Goal: Task Accomplishment & Management: Complete application form

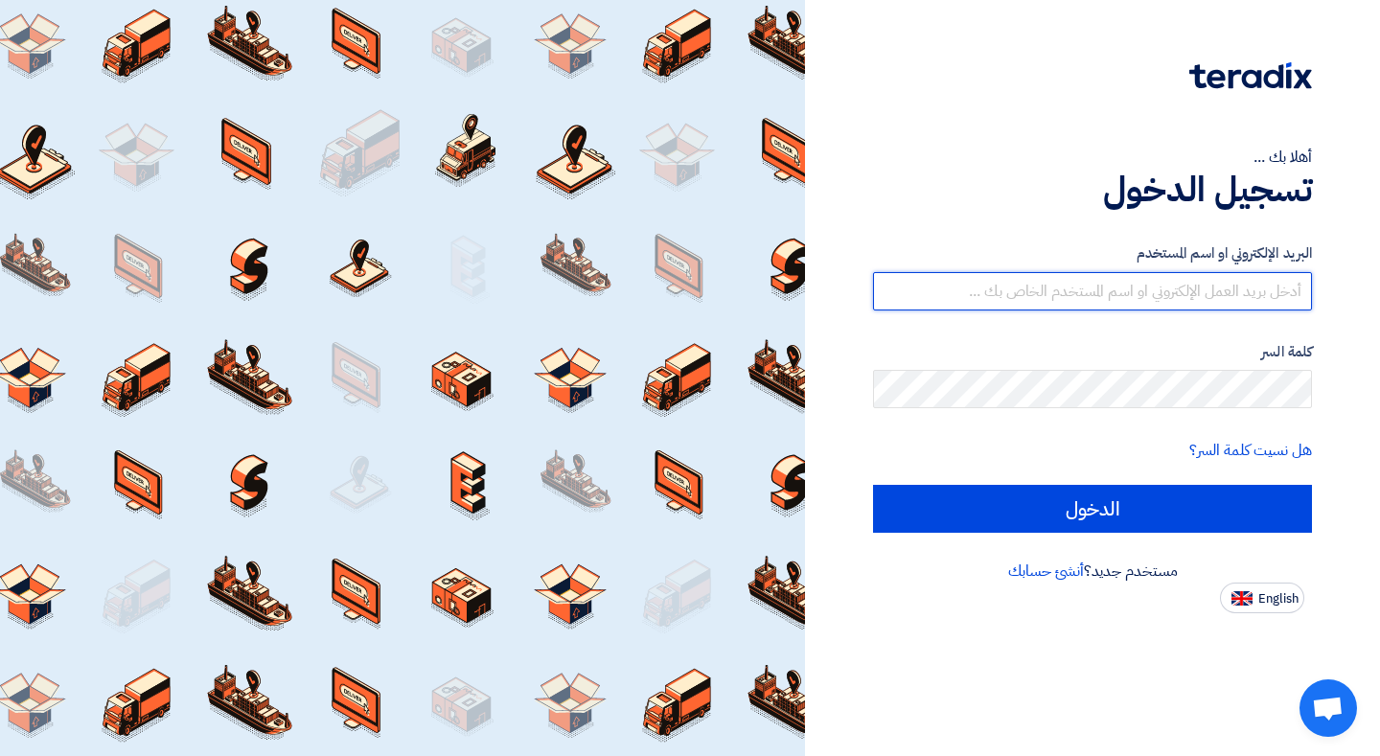
type input "[EMAIL_ADDRESS][DOMAIN_NAME]"
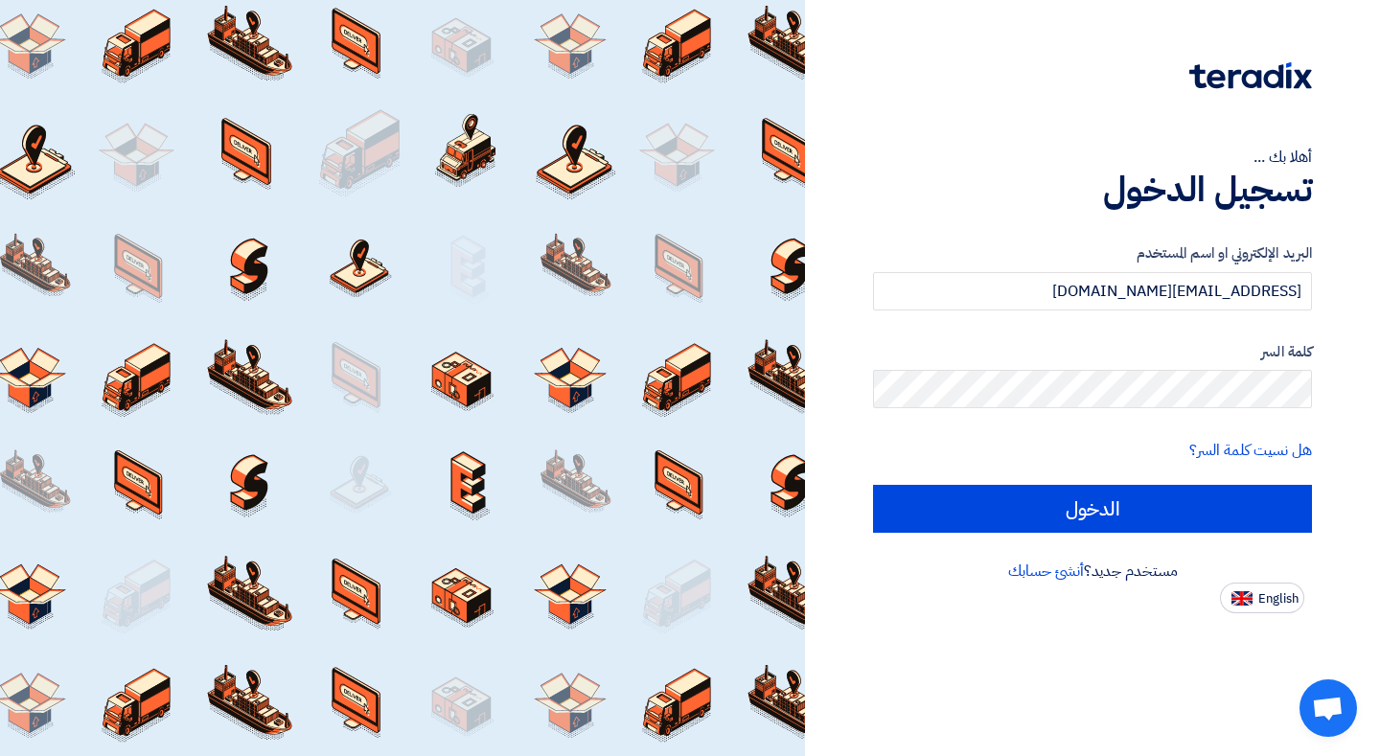
click at [1033, 477] on form "البريد الإلكتروني او اسم المستخدم [EMAIL_ADDRESS][DOMAIN_NAME] كلمة السر هل نسي…" at bounding box center [1092, 387] width 439 height 290
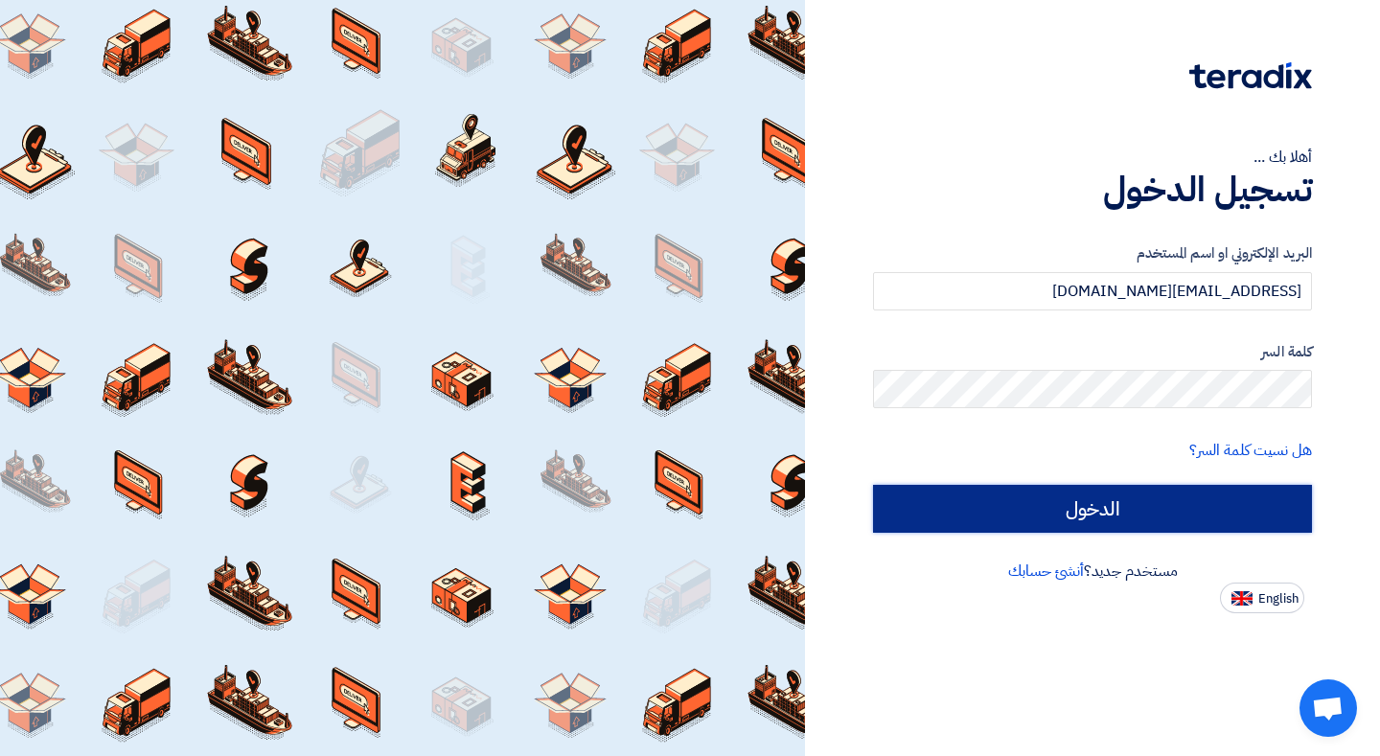
click at [1038, 500] on input "الدخول" at bounding box center [1092, 509] width 439 height 48
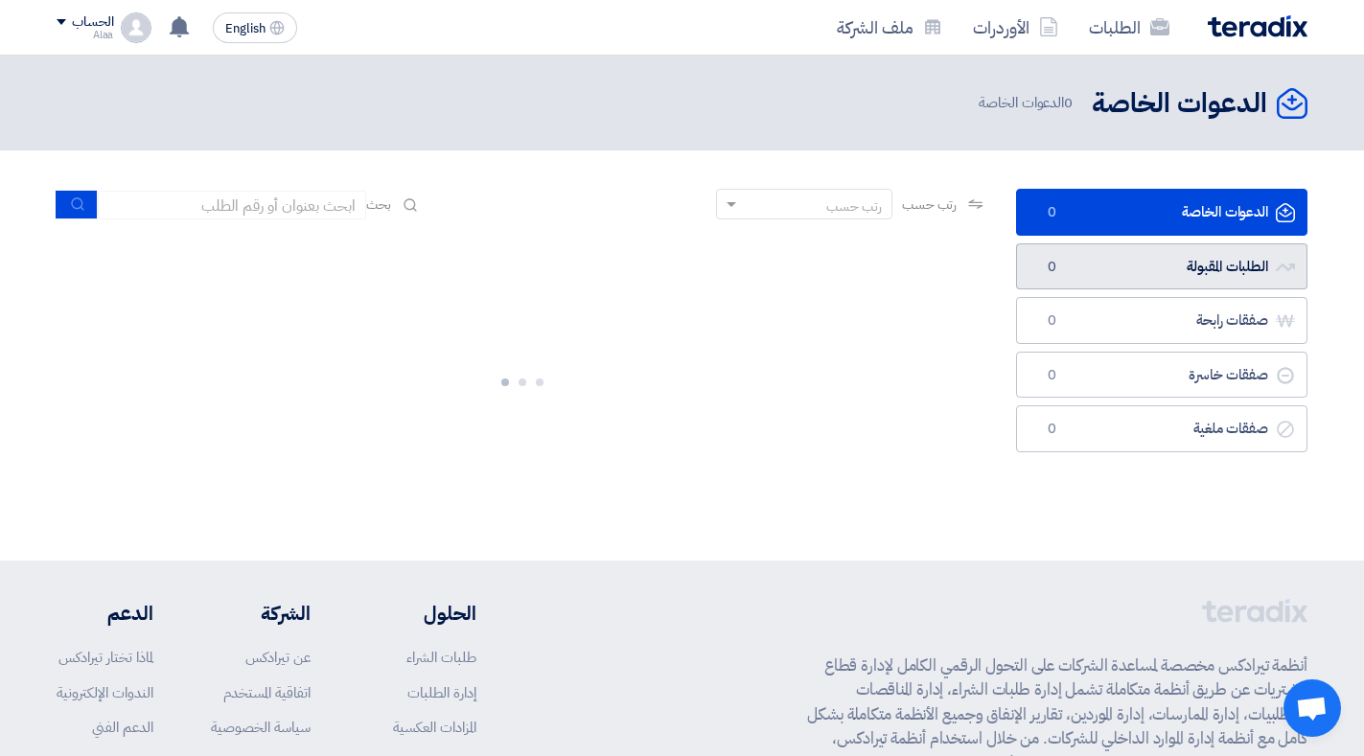
click at [1125, 271] on link "الطلبات المقبولة الطلبات المقبولة 0" at bounding box center [1161, 266] width 291 height 47
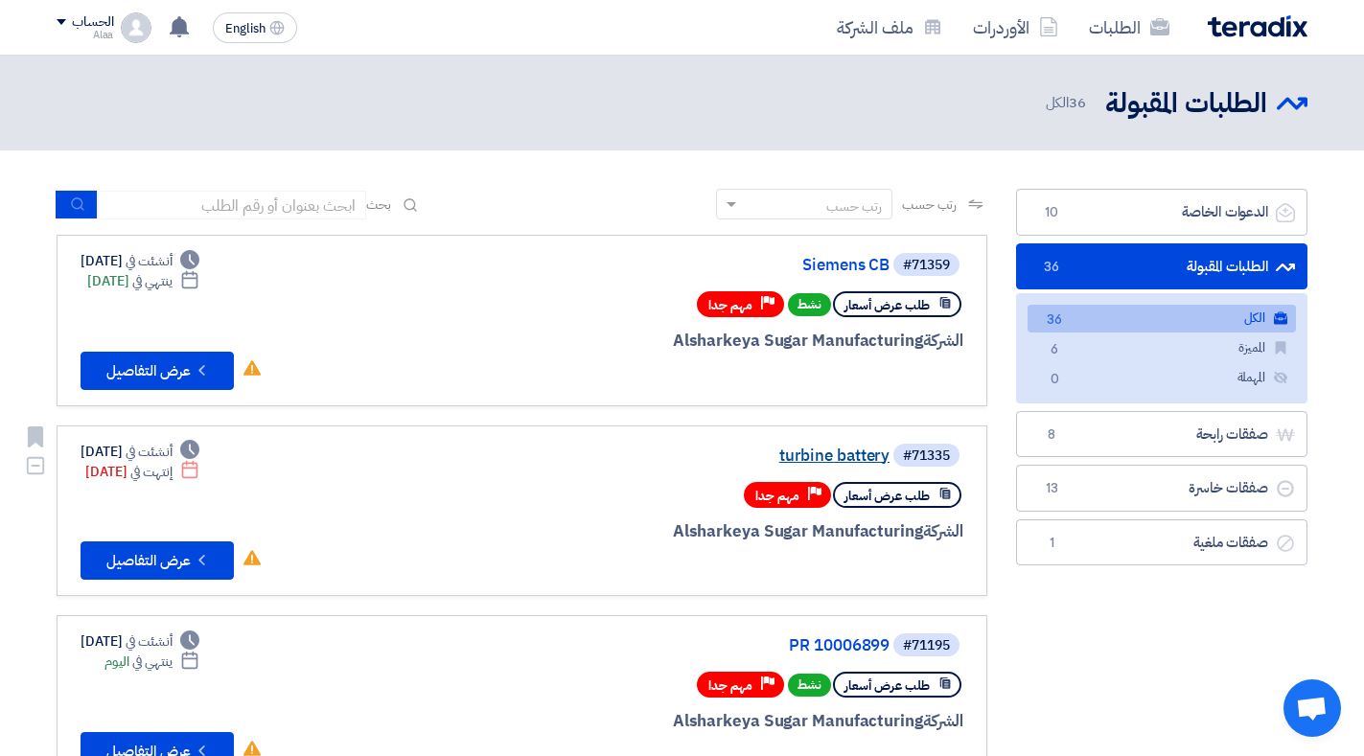
click at [818, 450] on link "turbine battery" at bounding box center [697, 456] width 383 height 17
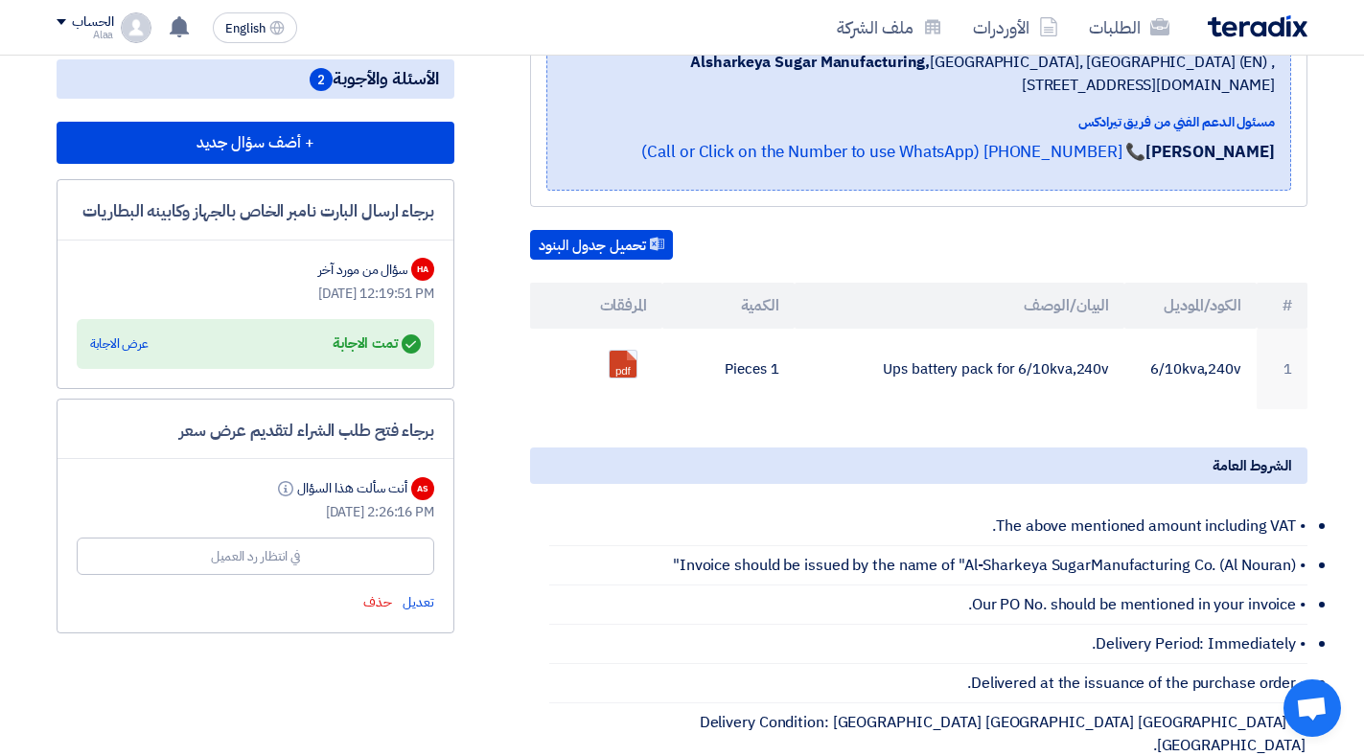
scroll to position [351, 0]
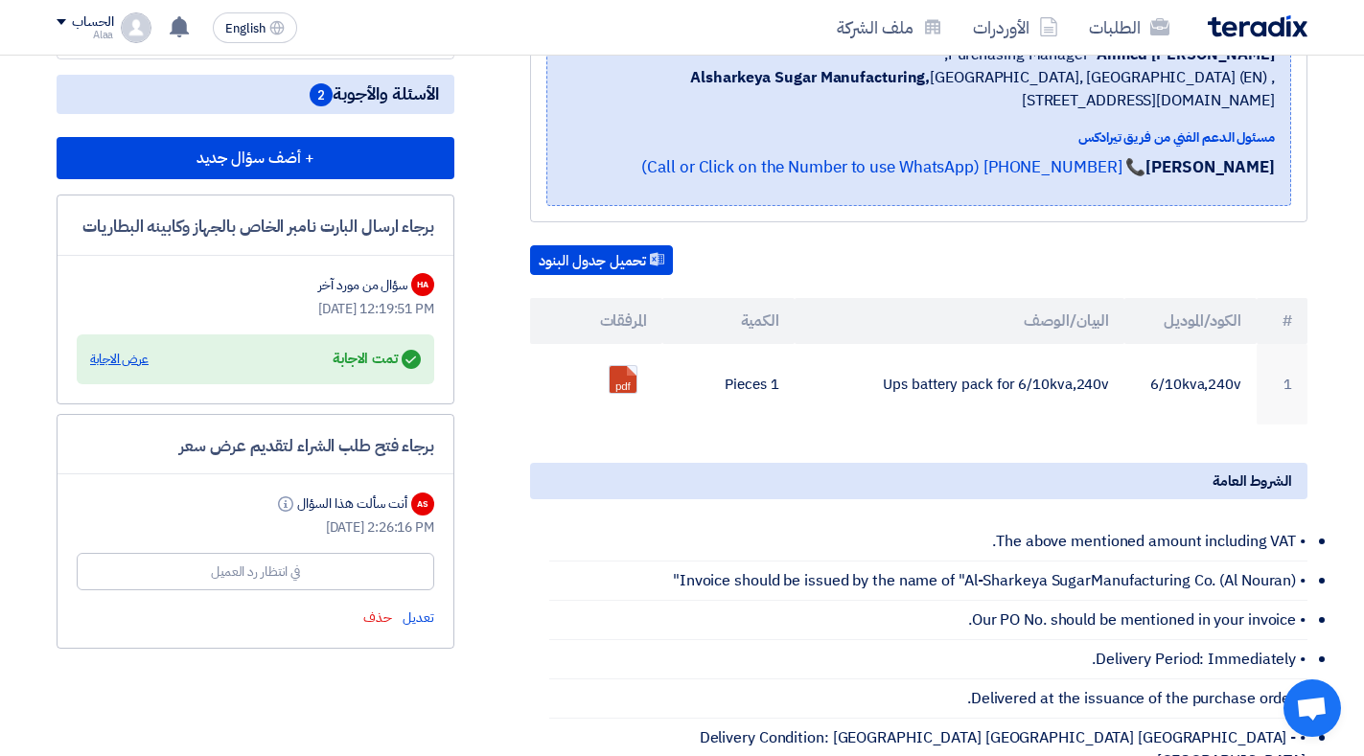
click at [114, 351] on div "عرض الاجابة" at bounding box center [119, 359] width 58 height 19
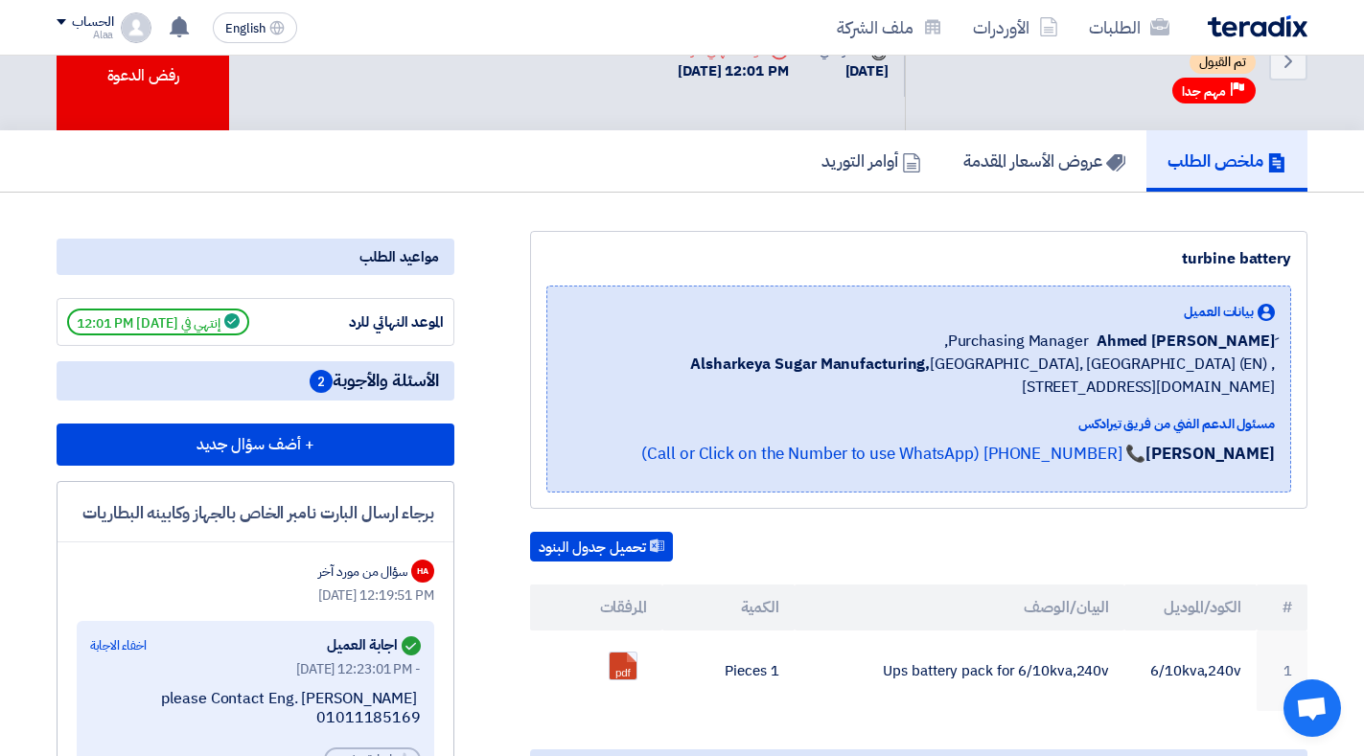
scroll to position [0, 0]
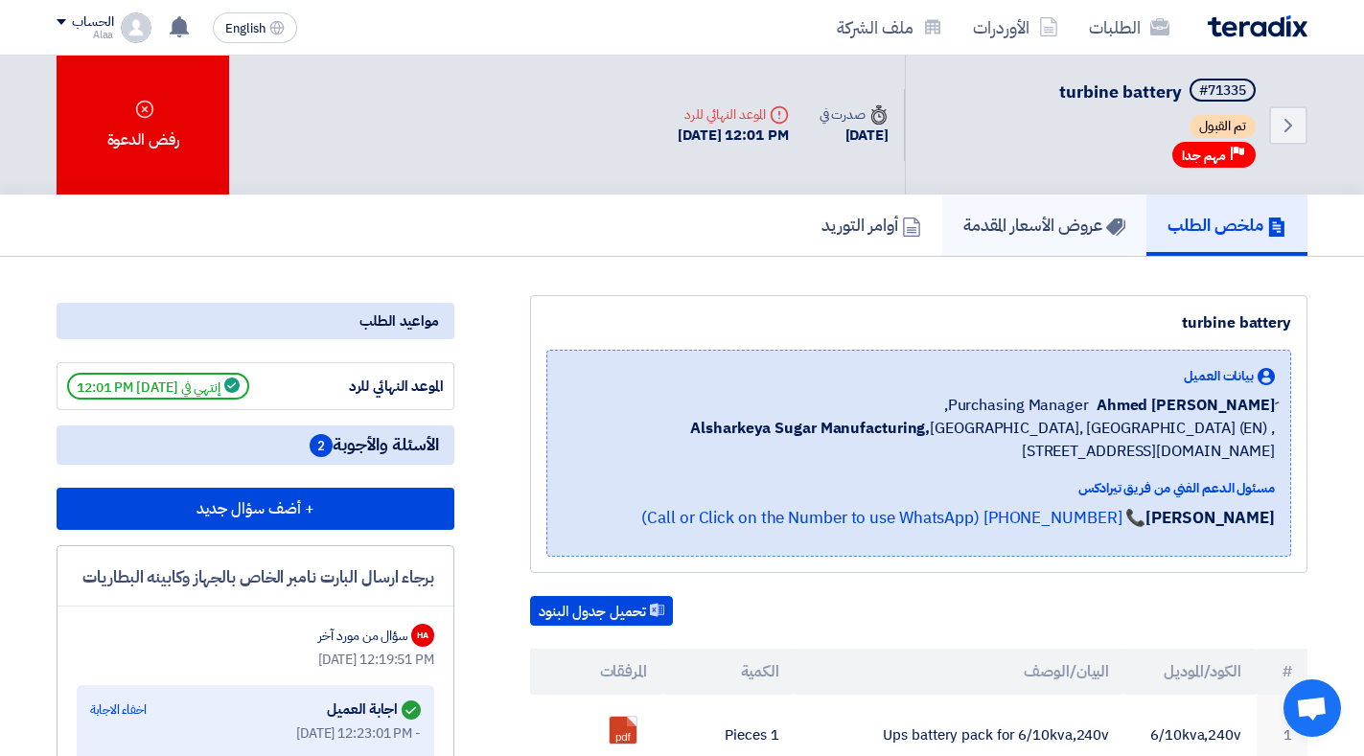
click at [1080, 224] on h5 "عروض الأسعار المقدمة" at bounding box center [1044, 225] width 162 height 22
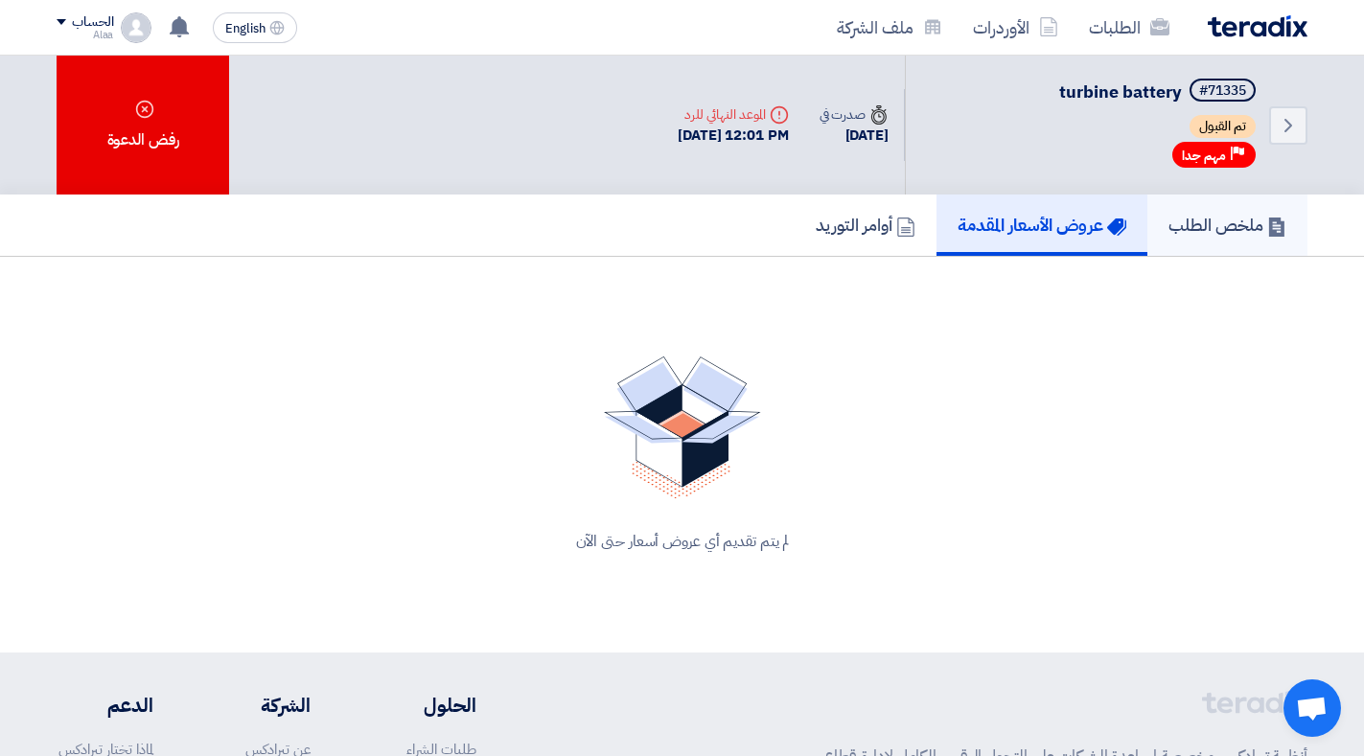
click at [1174, 217] on h5 "ملخص الطلب" at bounding box center [1227, 225] width 118 height 22
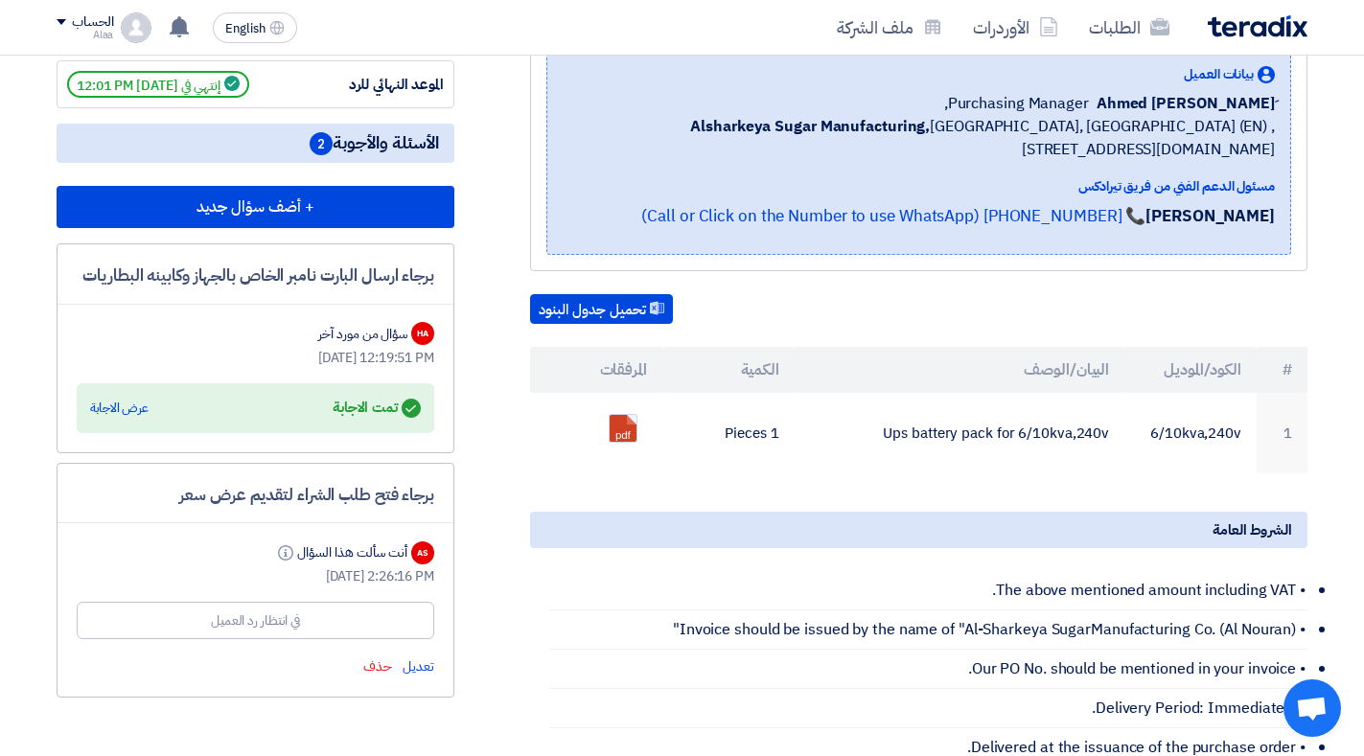
scroll to position [356, 0]
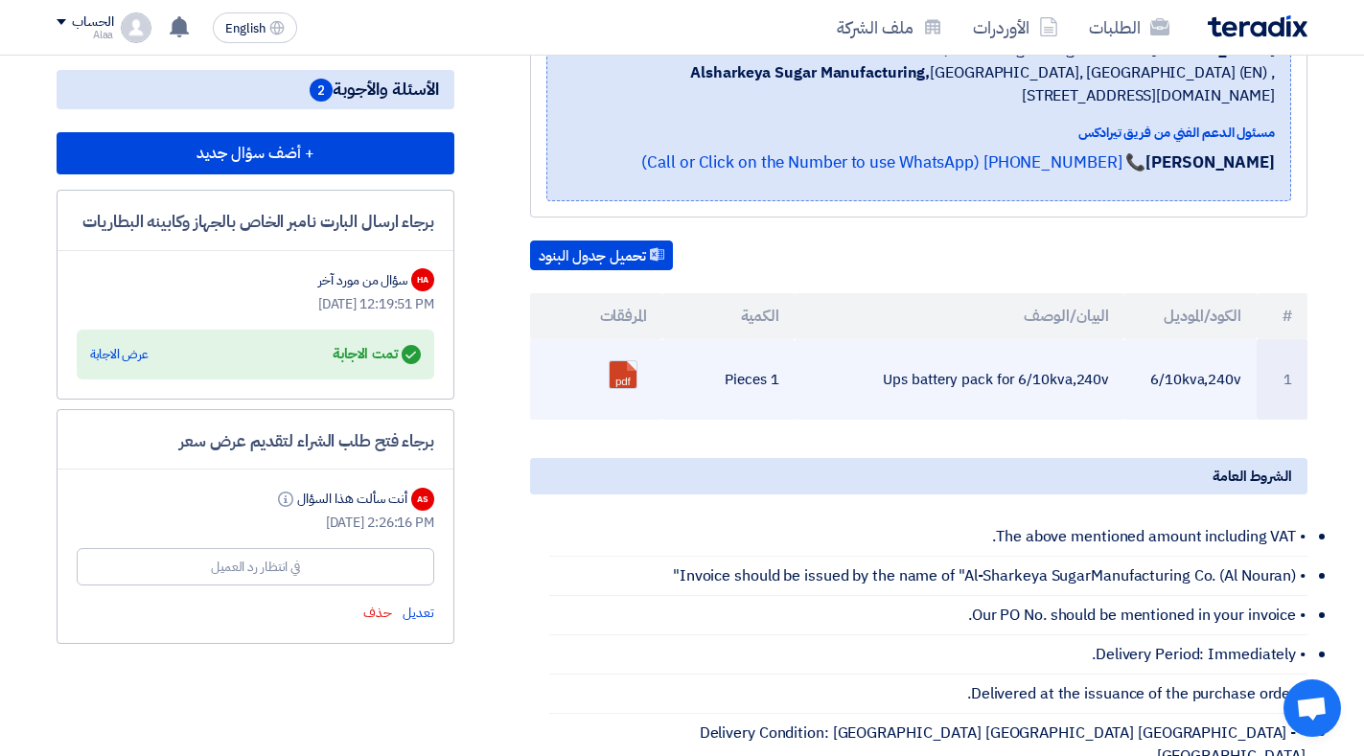
drag, startPoint x: 887, startPoint y: 379, endPoint x: 1110, endPoint y: 385, distance: 222.4
click at [1110, 385] on td "Ups battery pack for 6/10kva,240v" at bounding box center [959, 379] width 331 height 80
copy td "Ups battery pack for 6/10kva,240v"
click at [629, 370] on link at bounding box center [685, 418] width 153 height 115
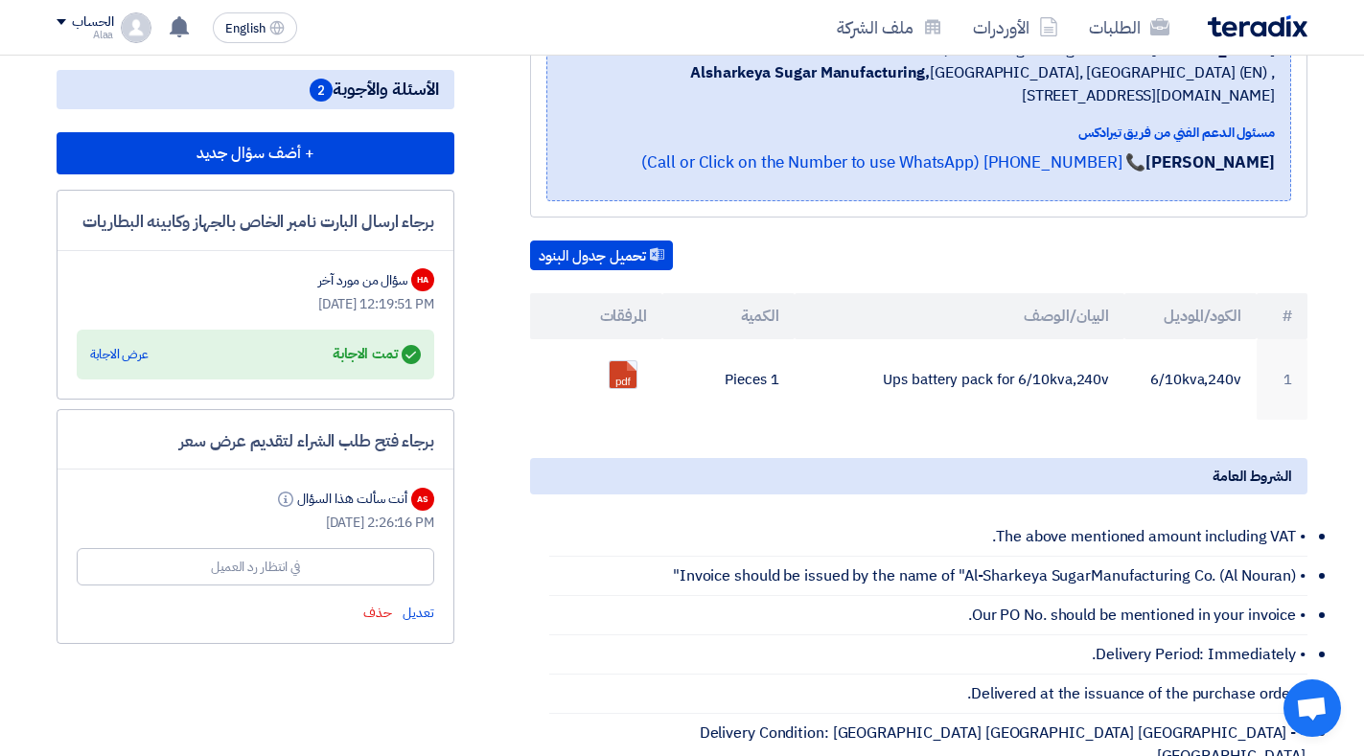
click at [1199, 241] on div "تحميل جدول البنود" at bounding box center [918, 256] width 777 height 31
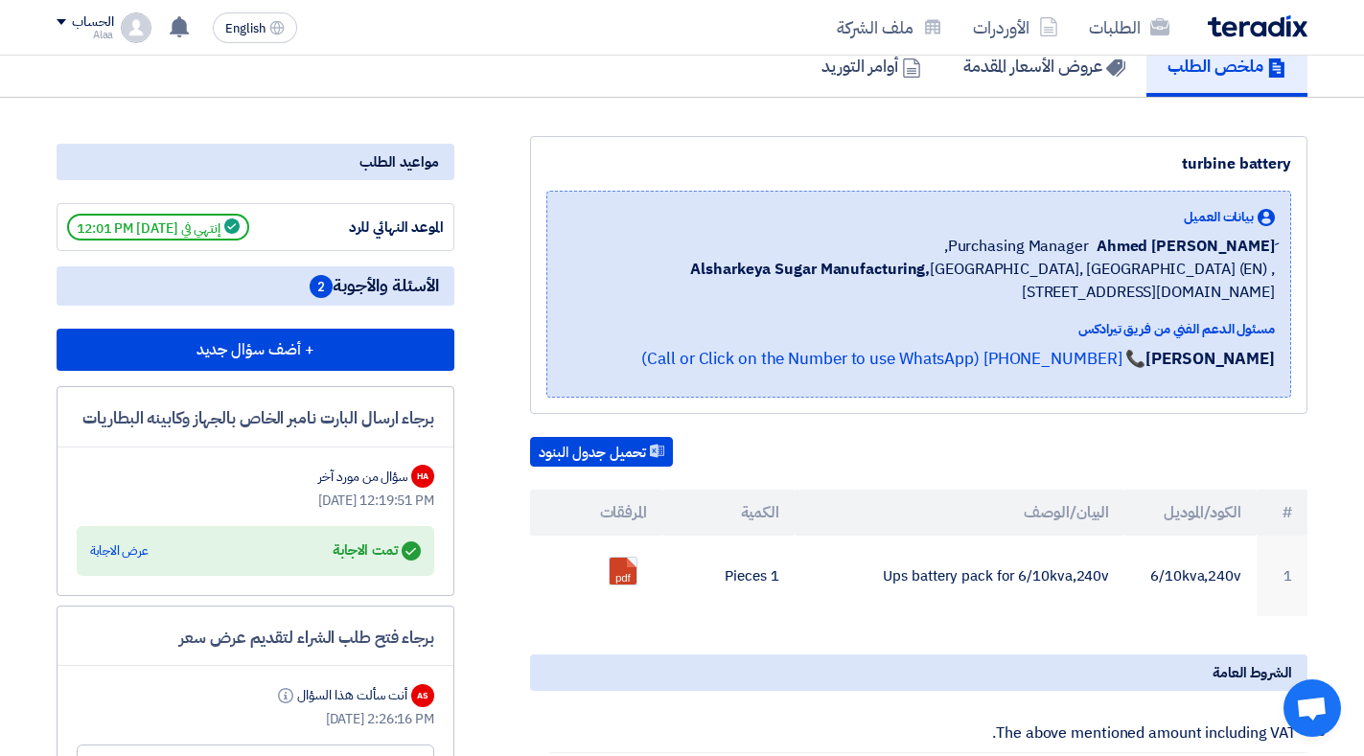
scroll to position [0, 0]
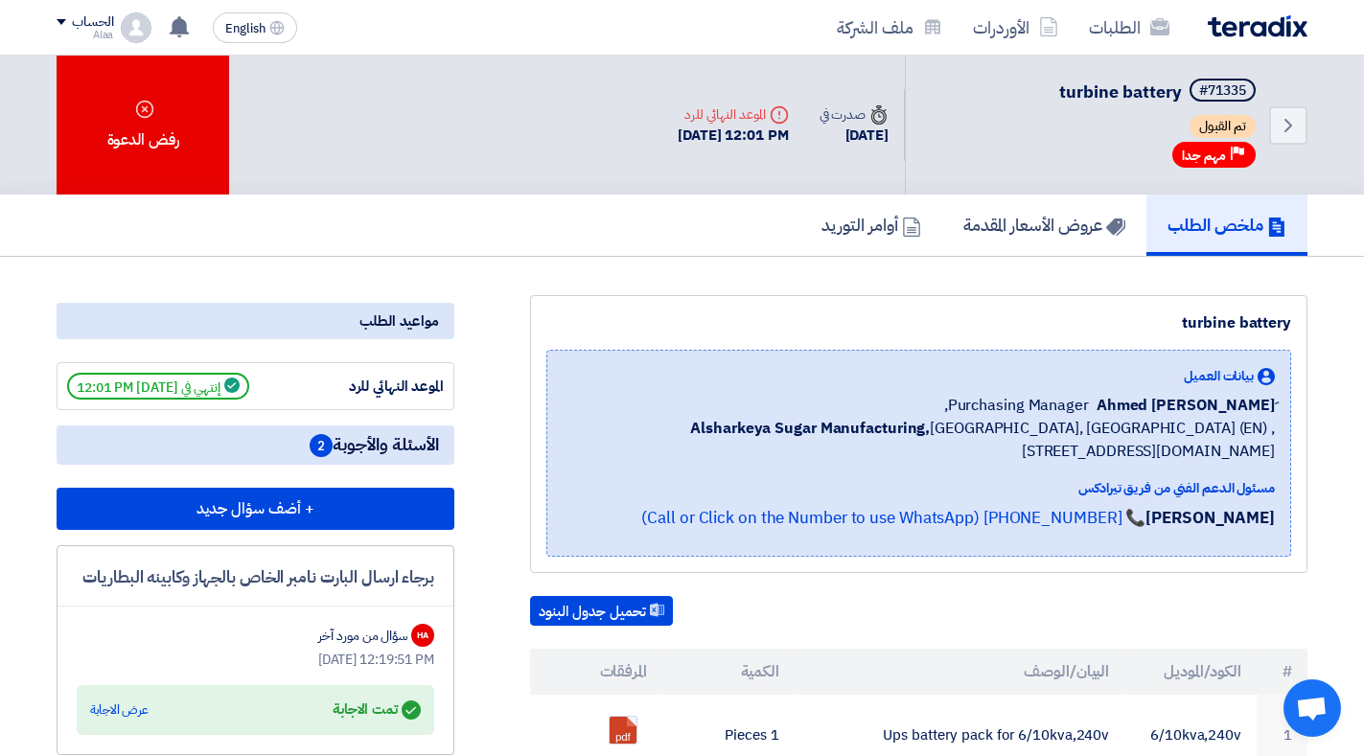
click at [1242, 35] on img at bounding box center [1257, 26] width 100 height 22
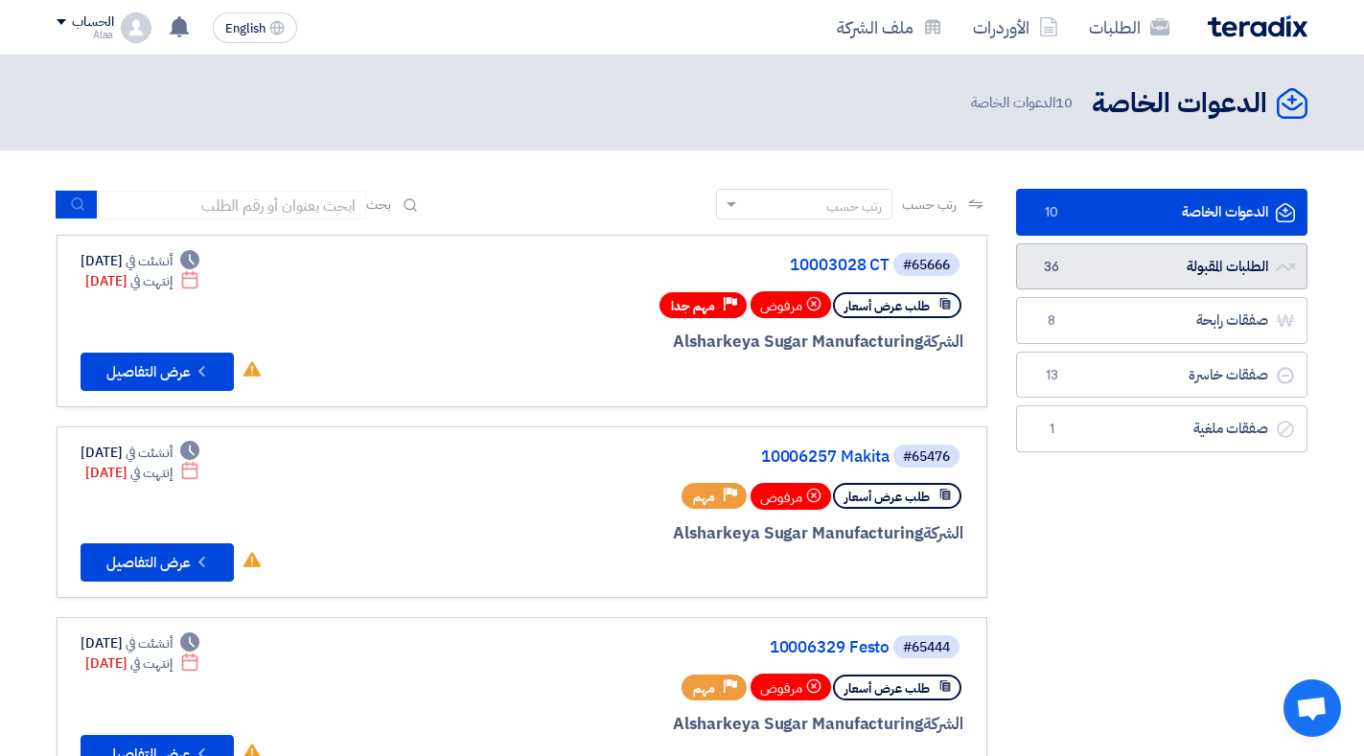
click at [1218, 269] on link "الطلبات المقبولة الطلبات المقبولة 36" at bounding box center [1161, 266] width 291 height 47
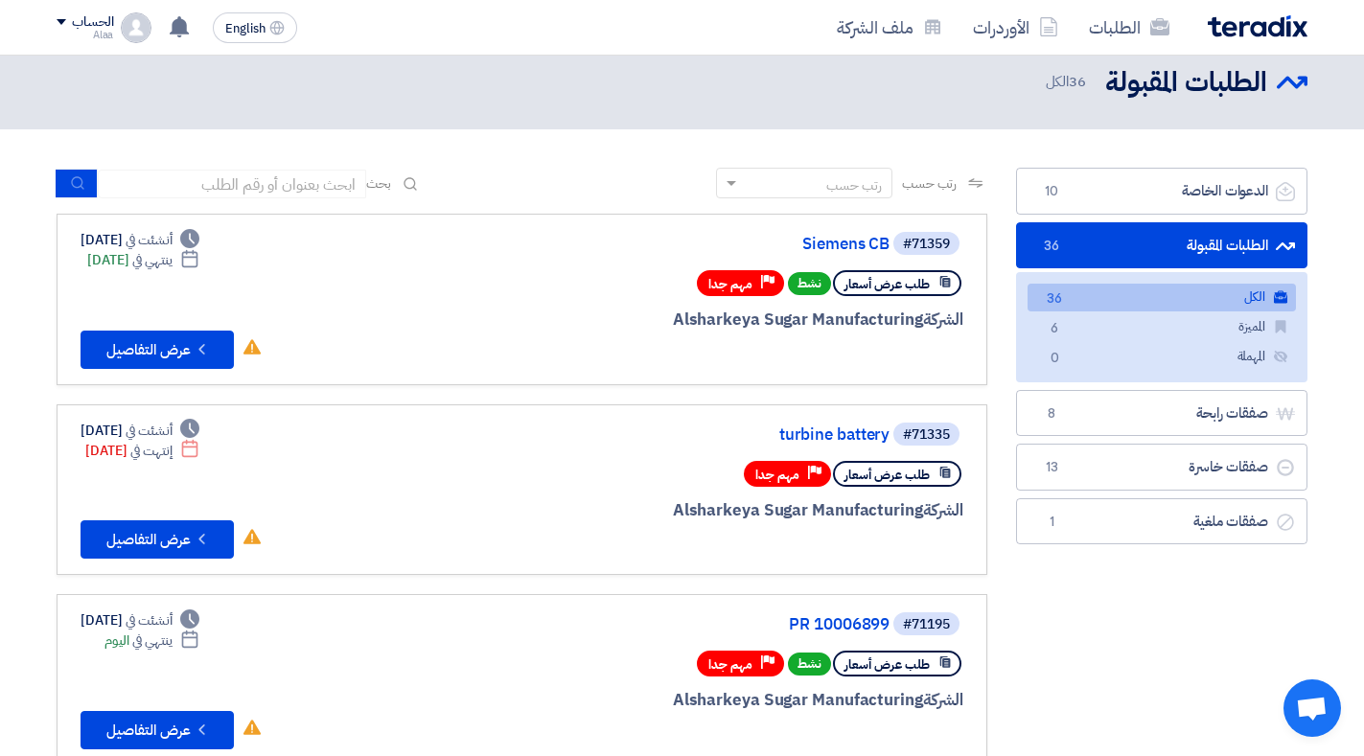
scroll to position [74, 0]
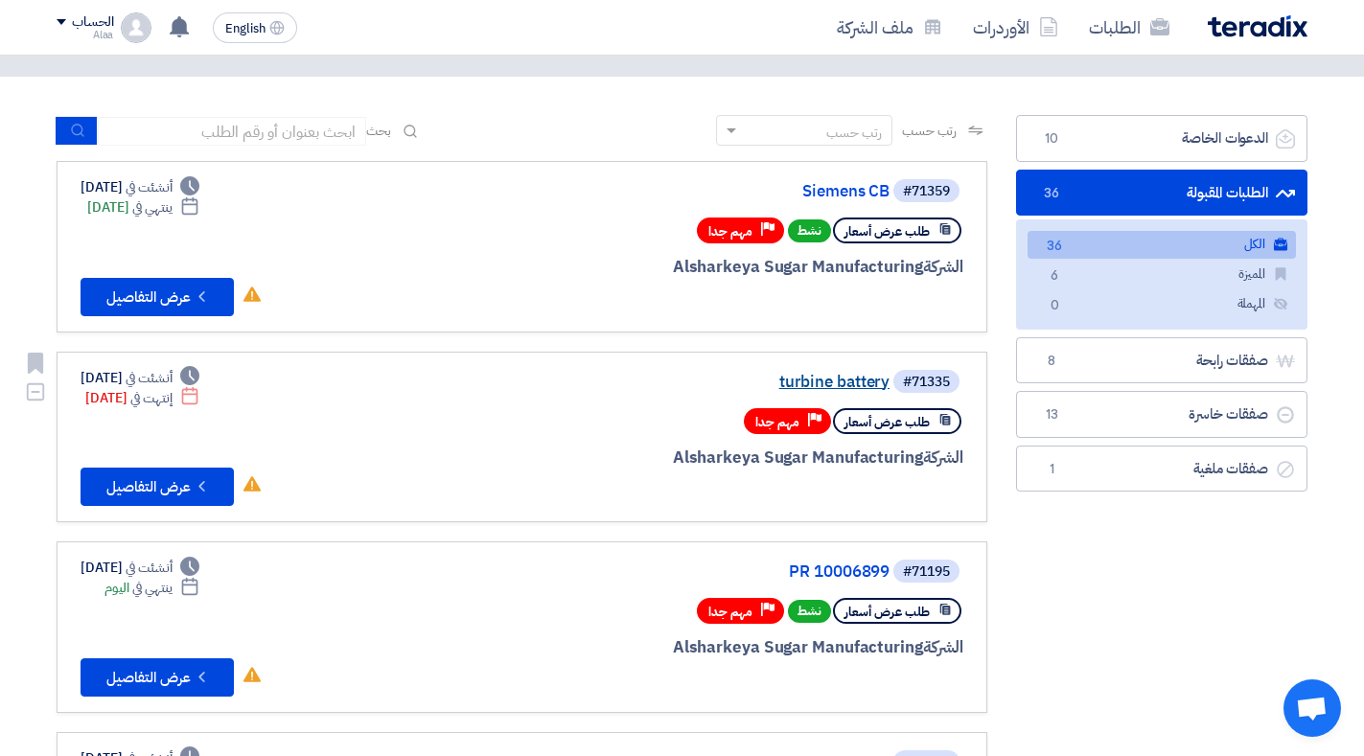
click at [816, 381] on link "turbine battery" at bounding box center [697, 382] width 383 height 17
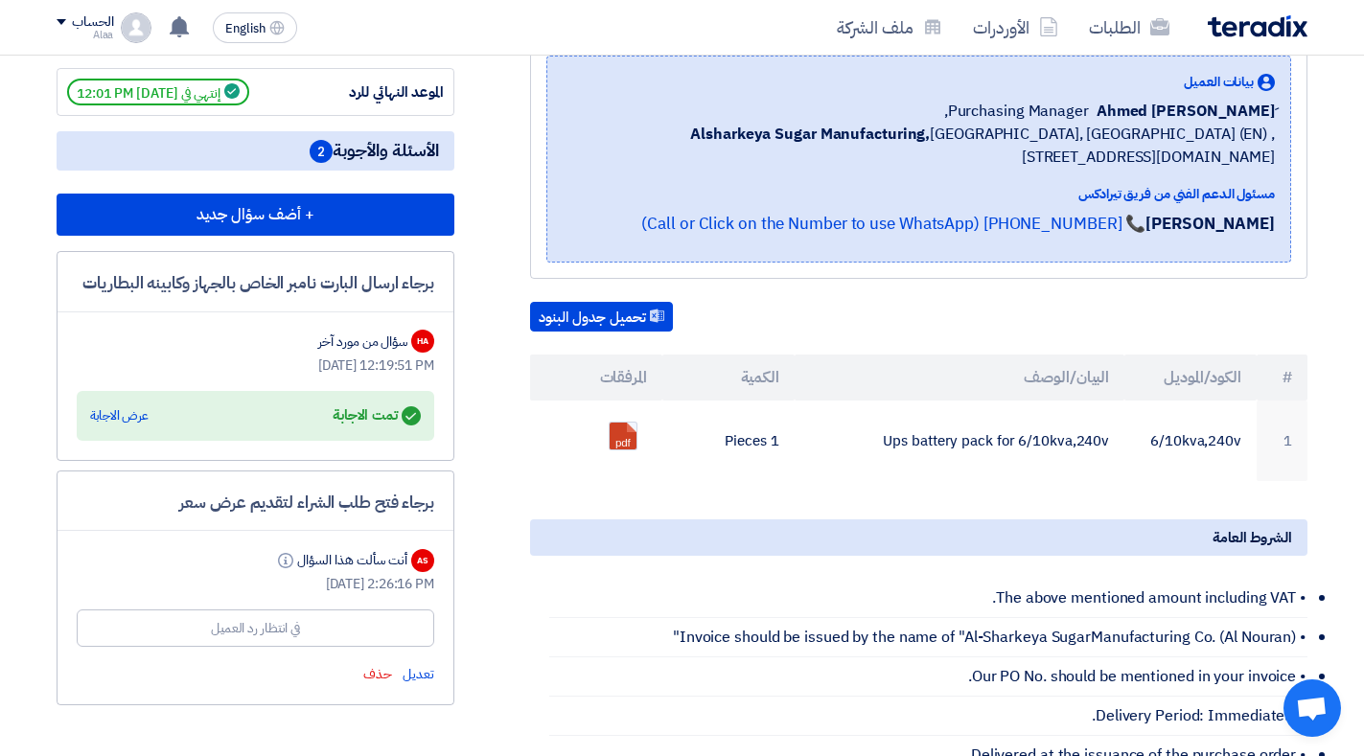
scroll to position [256, 0]
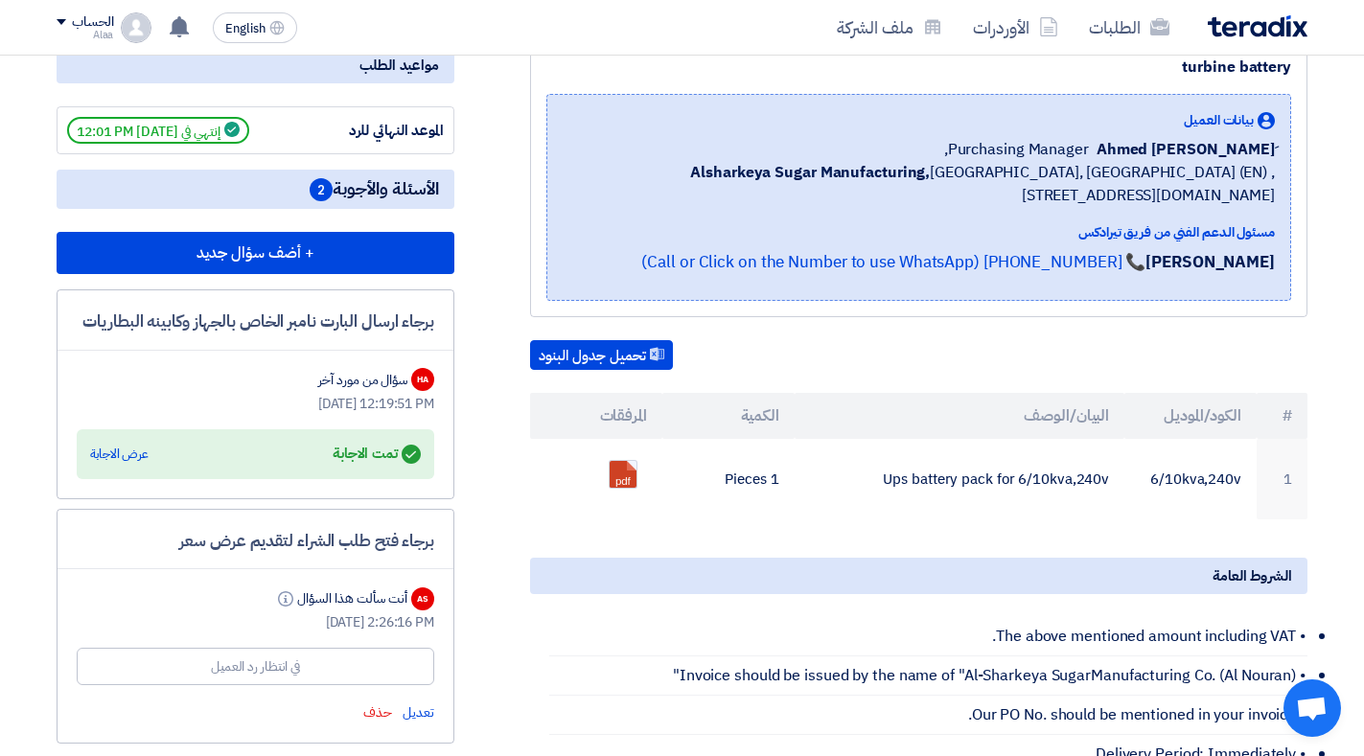
drag, startPoint x: 1352, startPoint y: 4, endPoint x: 1093, endPoint y: 84, distance: 271.0
click at [1093, 84] on div "turbine battery بيانات العميل [PERSON_NAME] Purchasing Manager, Alsharkeya Suga…" at bounding box center [918, 178] width 777 height 278
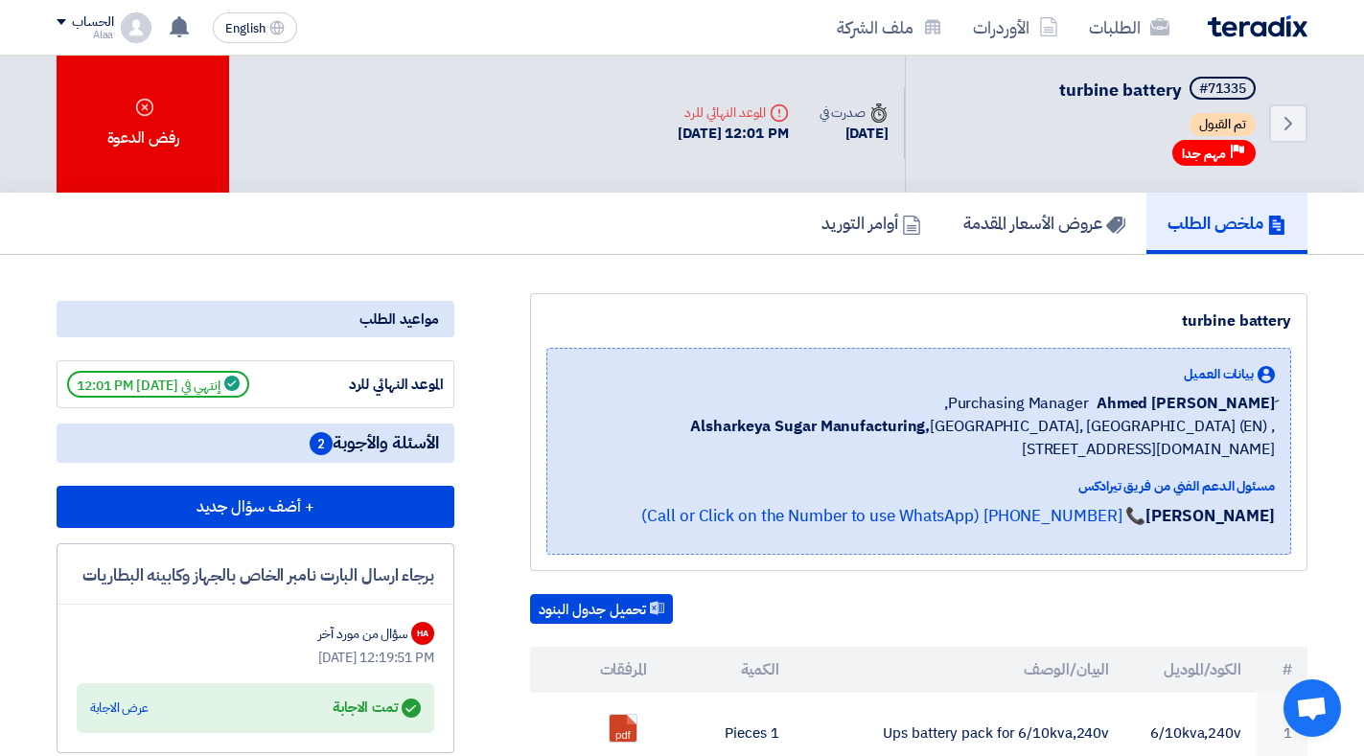
scroll to position [0, 0]
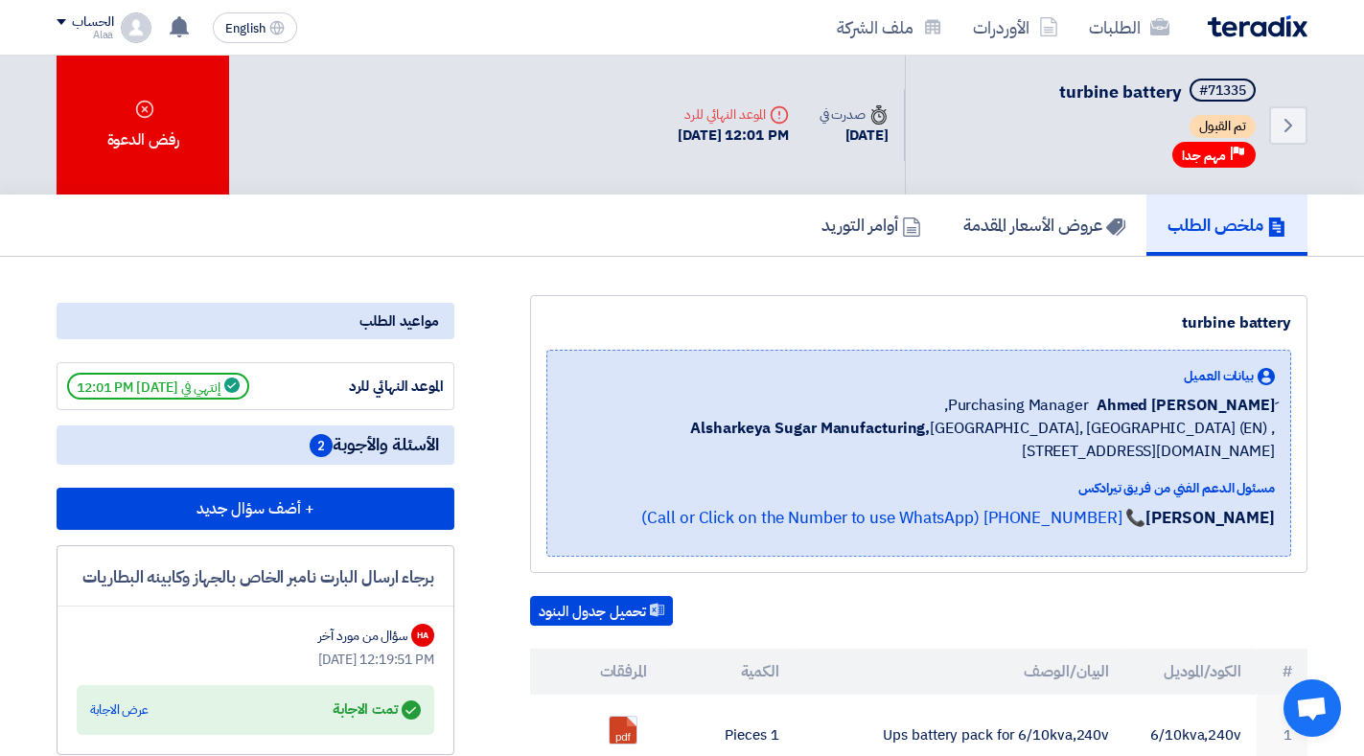
click at [1277, 42] on div "الطلبات الأوردرات ملف الشركة" at bounding box center [932, 27] width 750 height 45
click at [1277, 25] on img at bounding box center [1257, 26] width 100 height 22
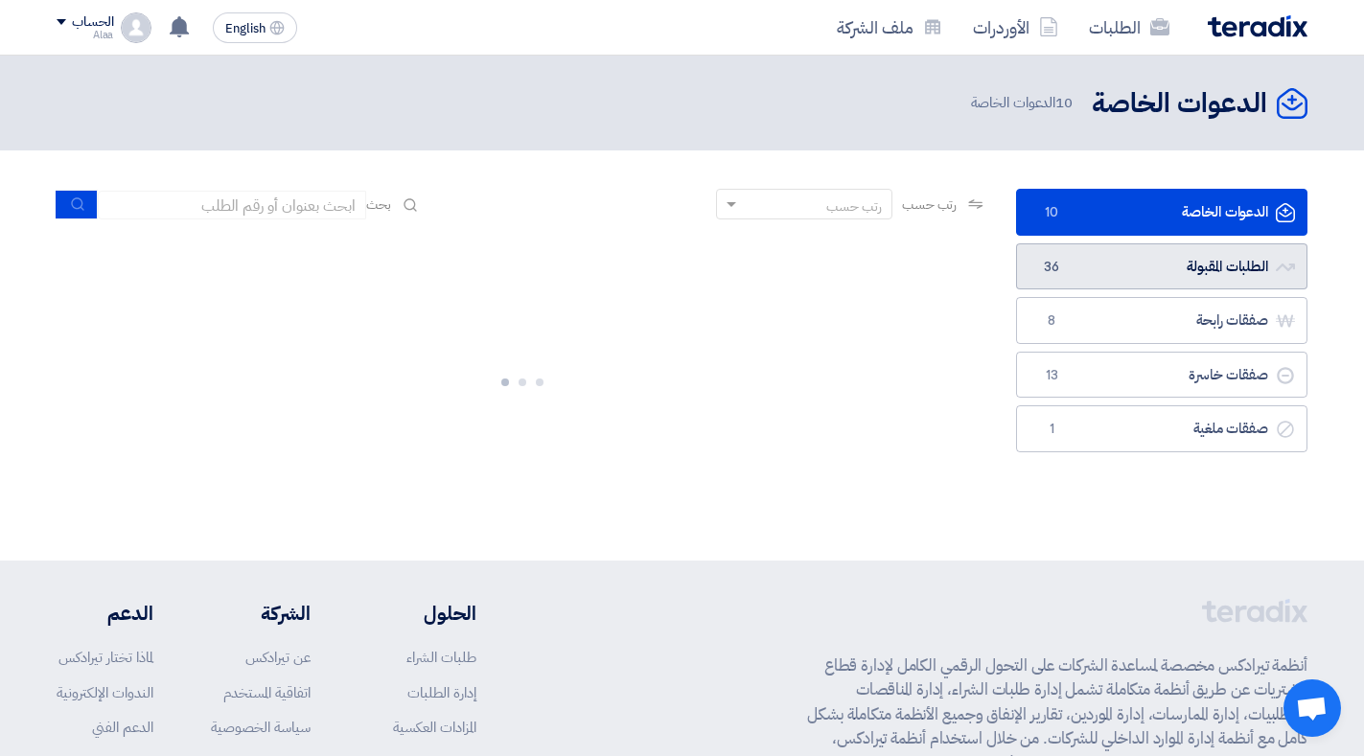
click at [1155, 278] on link "الطلبات المقبولة الطلبات المقبولة 36" at bounding box center [1161, 266] width 291 height 47
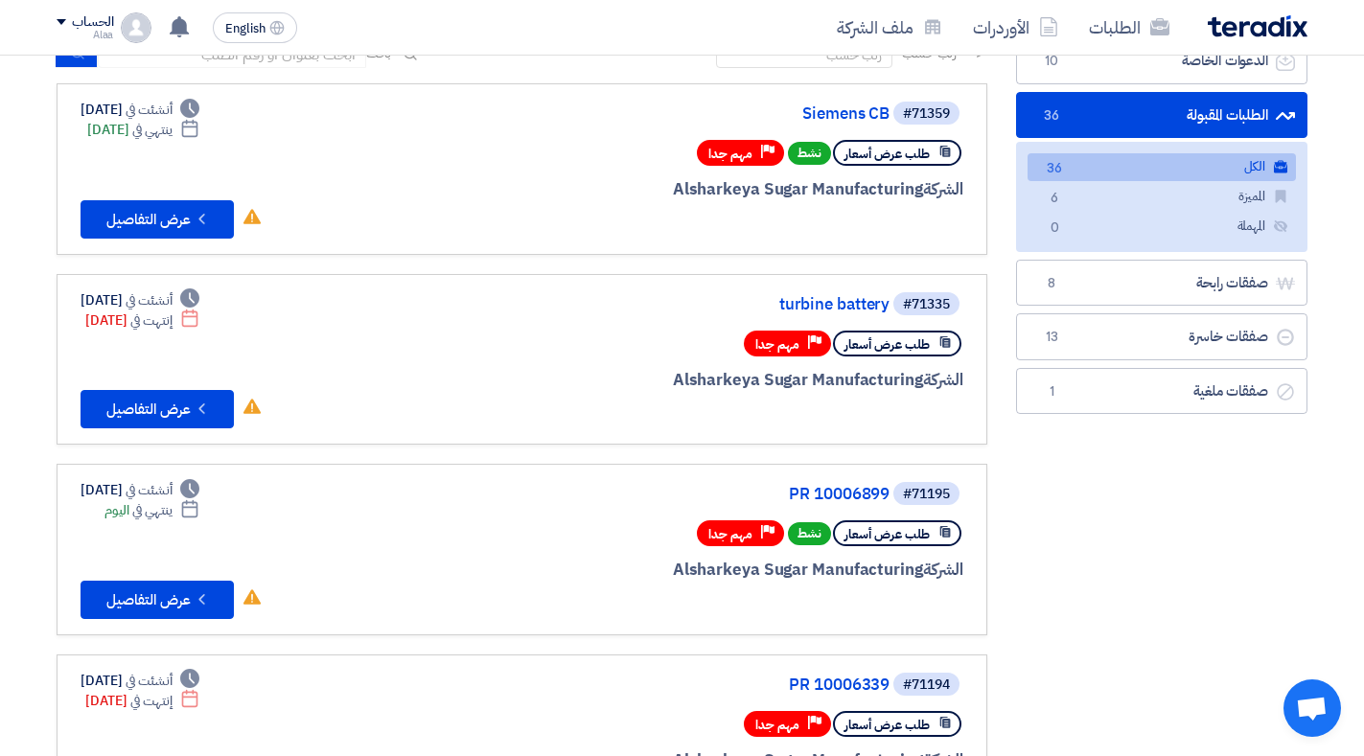
scroll to position [113, 0]
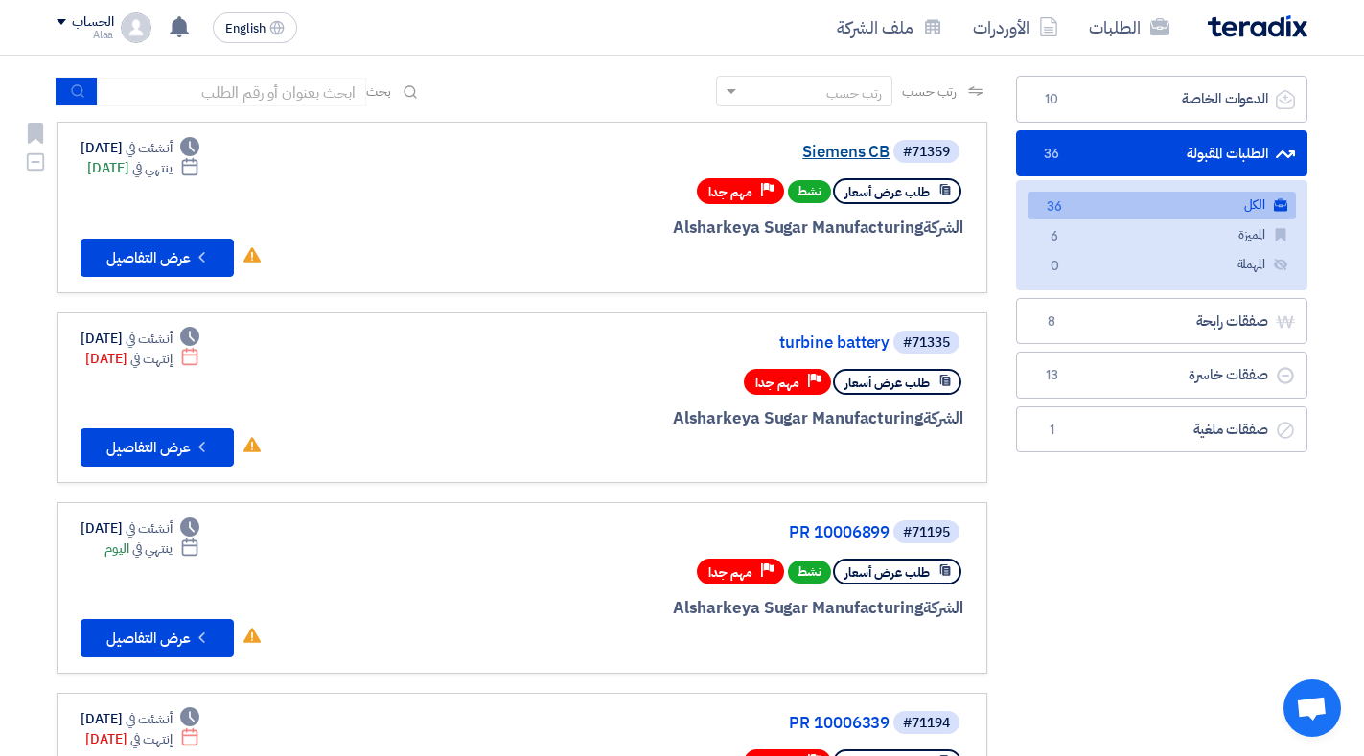
click at [862, 156] on link "Siemens CB" at bounding box center [697, 152] width 383 height 17
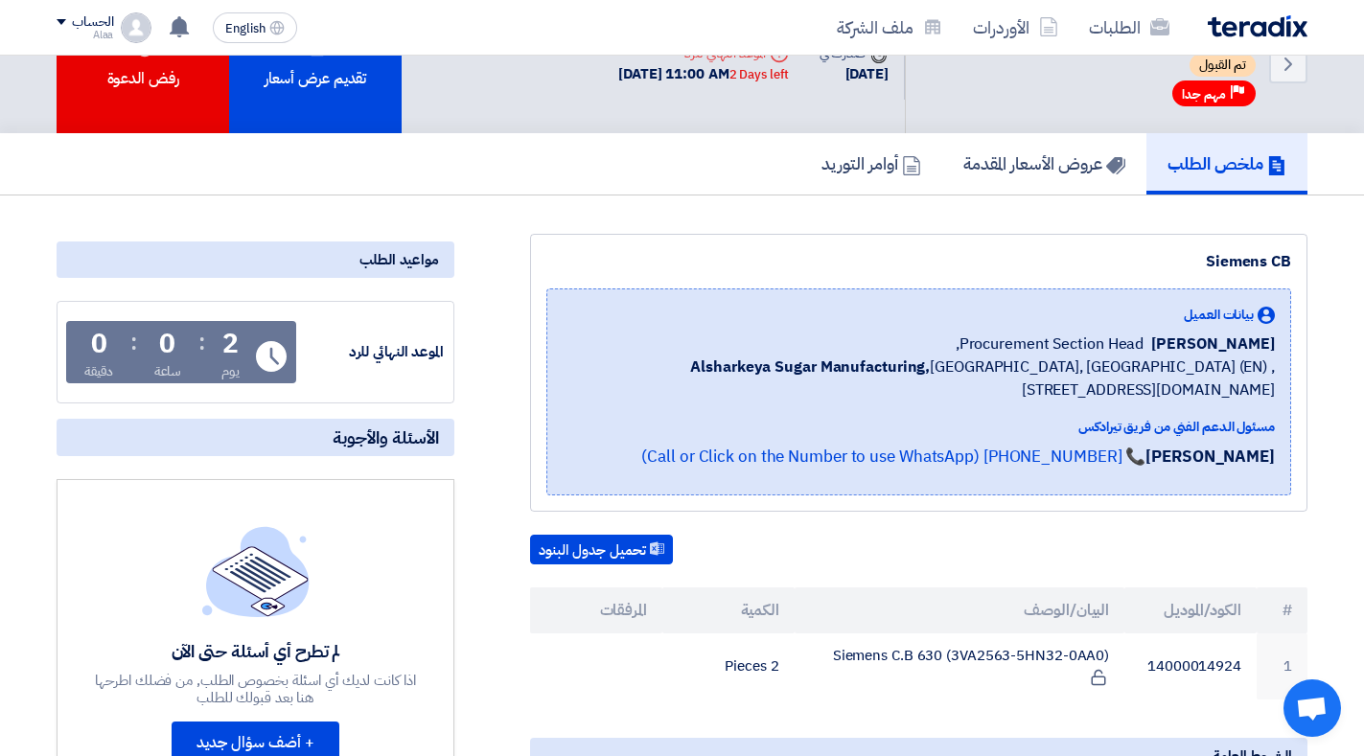
scroll to position [79, 0]
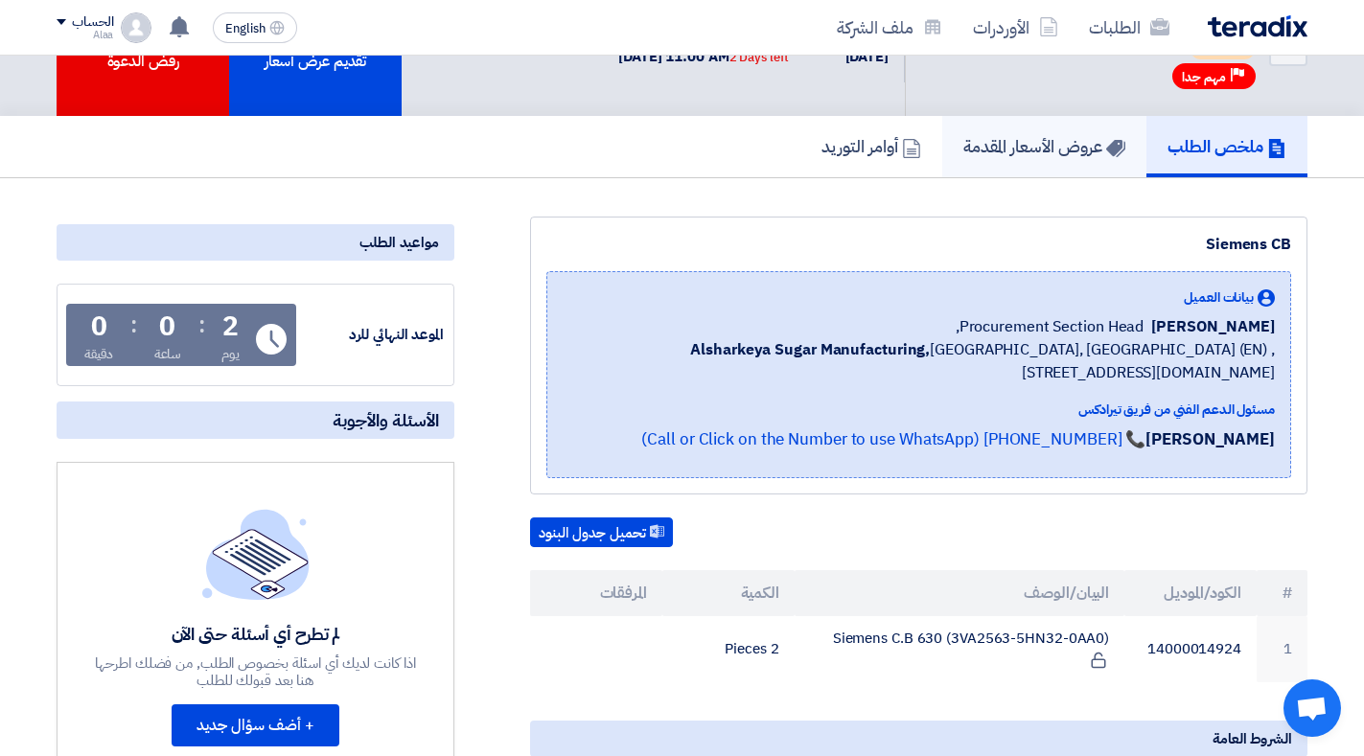
click at [974, 155] on h5 "عروض الأسعار المقدمة" at bounding box center [1044, 146] width 162 height 22
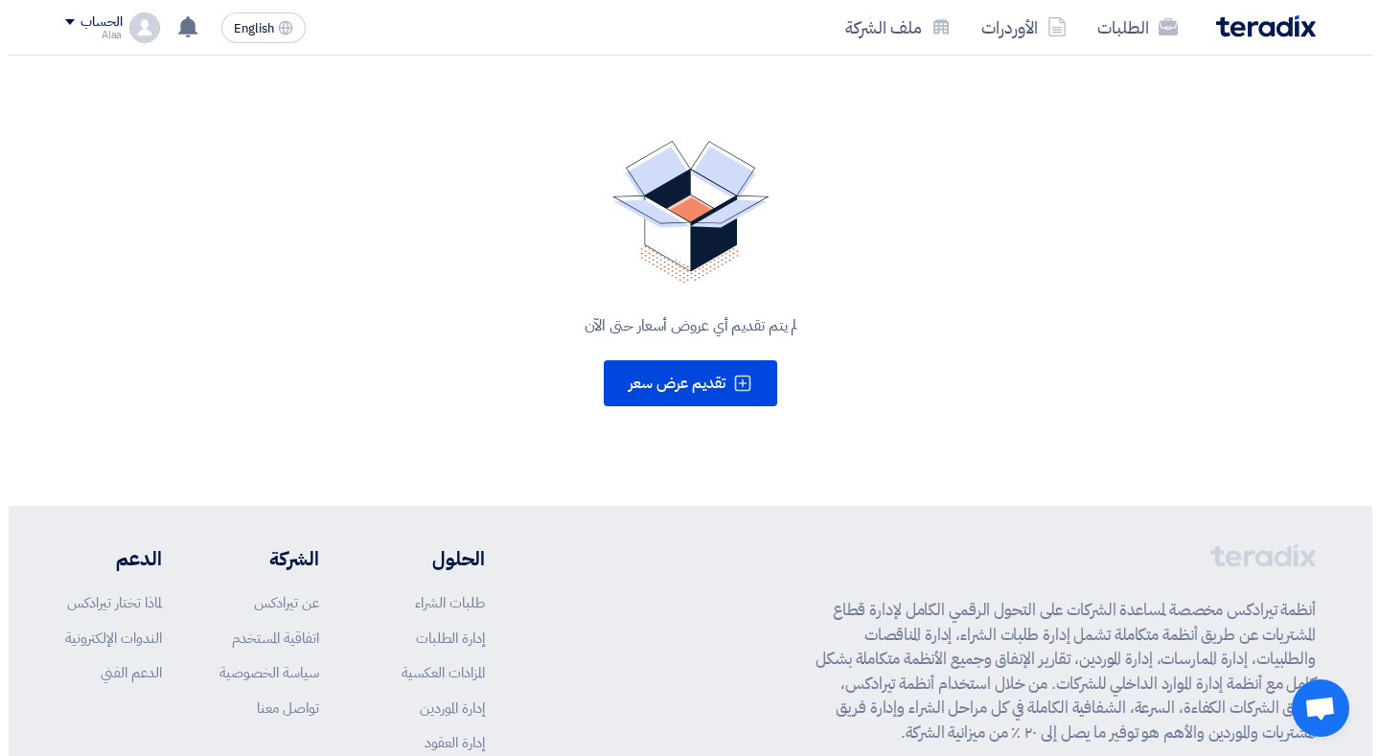
scroll to position [55, 0]
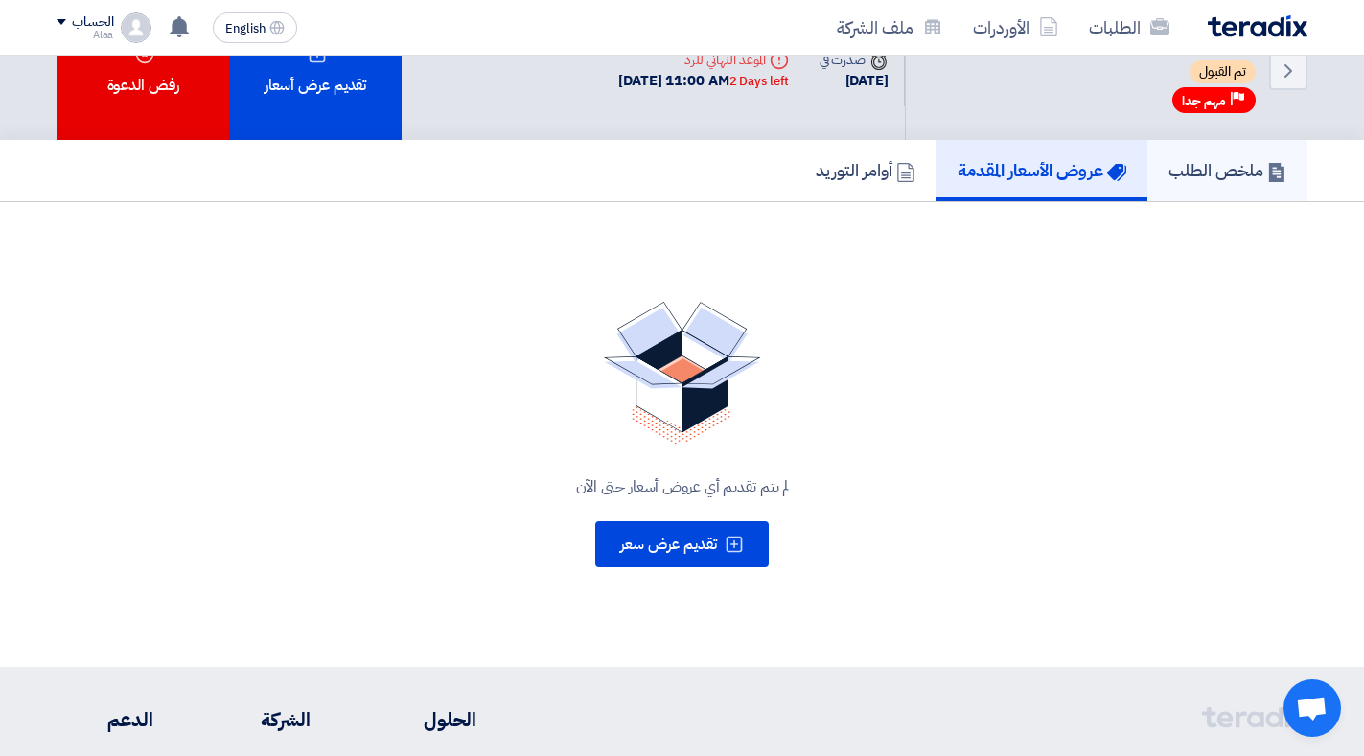
click at [1199, 172] on h5 "ملخص الطلب" at bounding box center [1227, 170] width 118 height 22
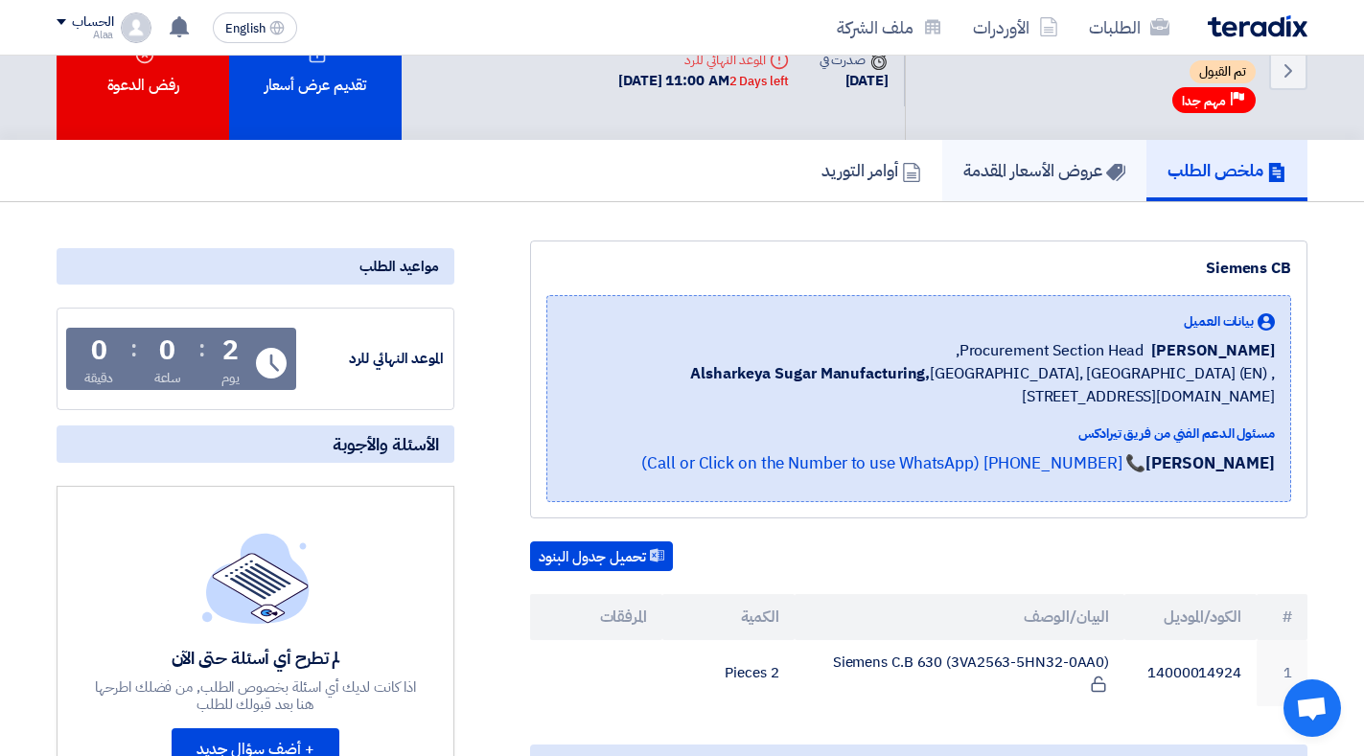
click at [1079, 170] on h5 "عروض الأسعار المقدمة" at bounding box center [1044, 170] width 162 height 22
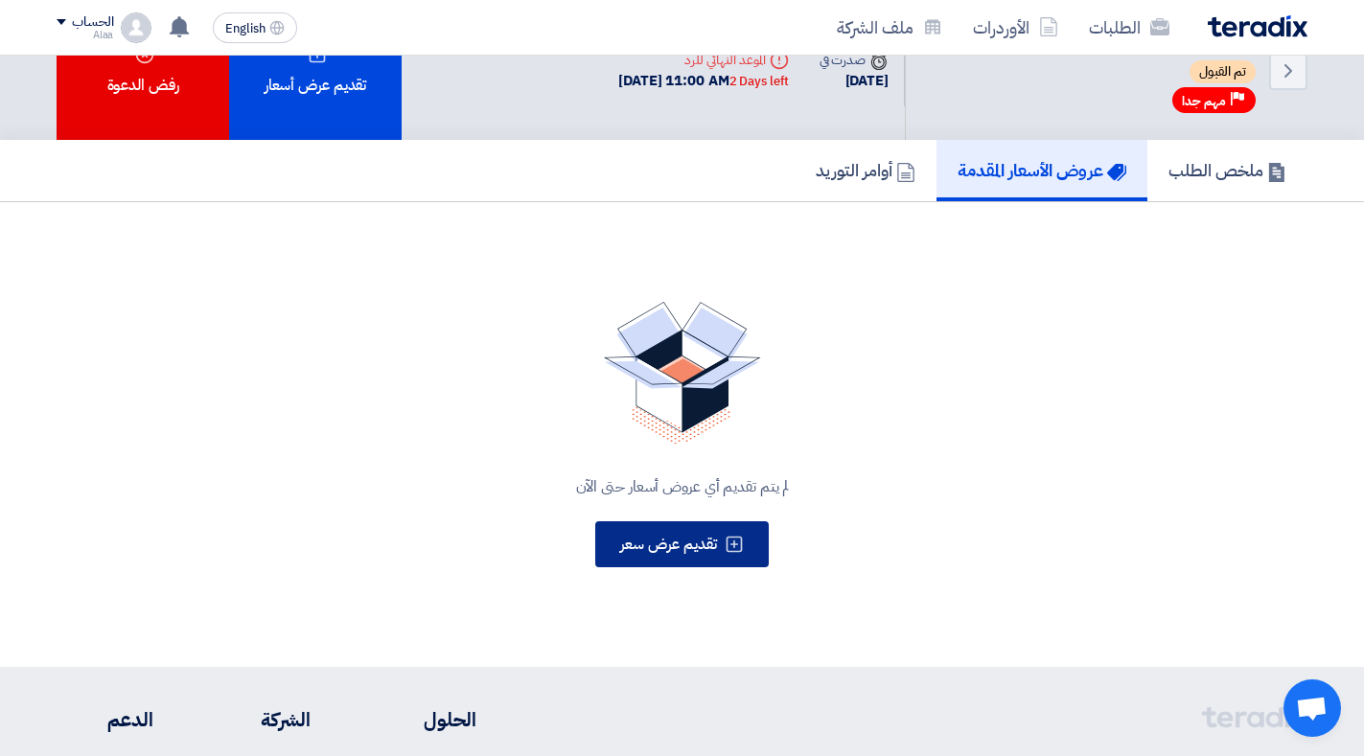
click at [668, 551] on span "تقديم عرض سعر" at bounding box center [668, 544] width 97 height 23
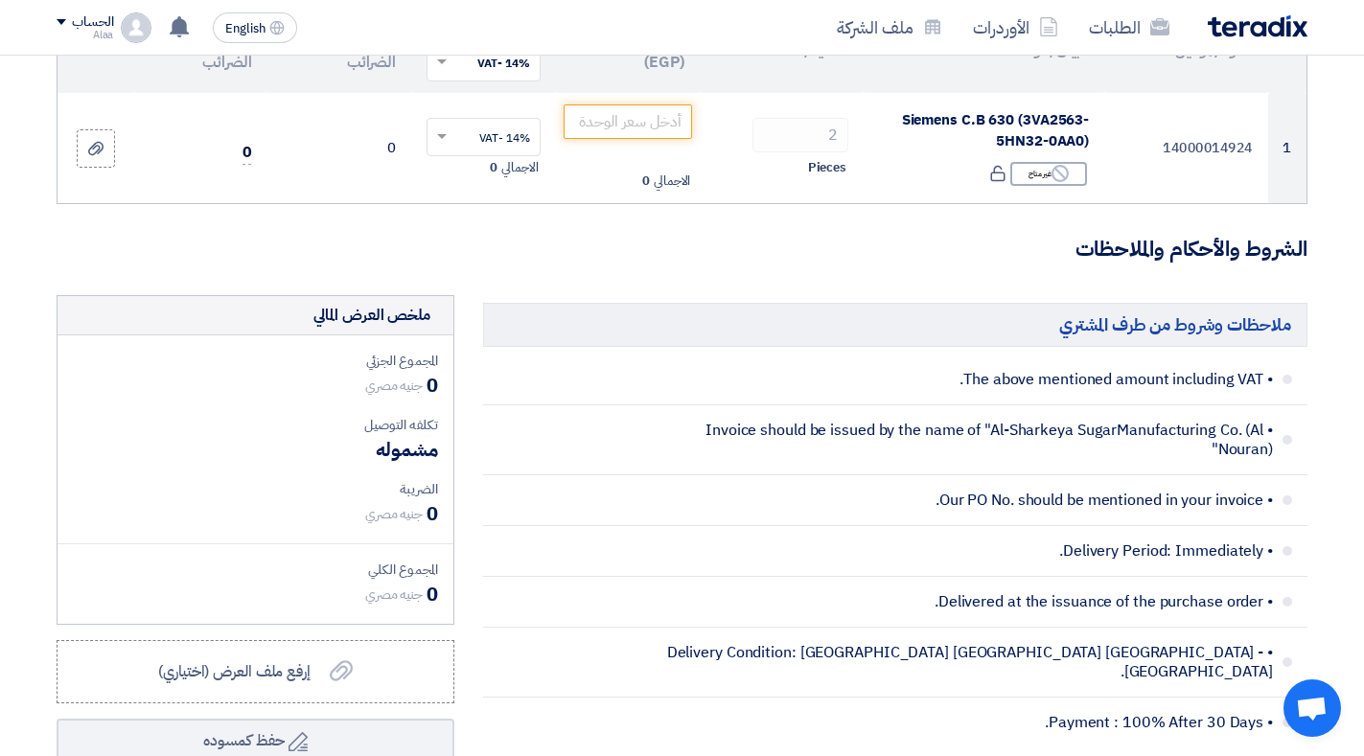
scroll to position [177, 0]
